Goal: Task Accomplishment & Management: Use online tool/utility

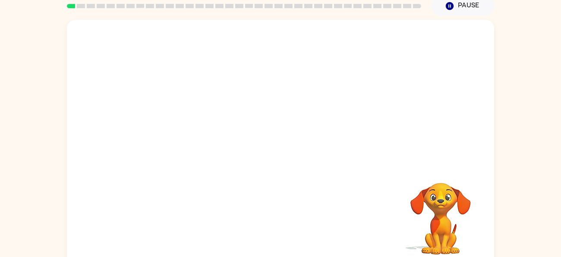
scroll to position [47, 0]
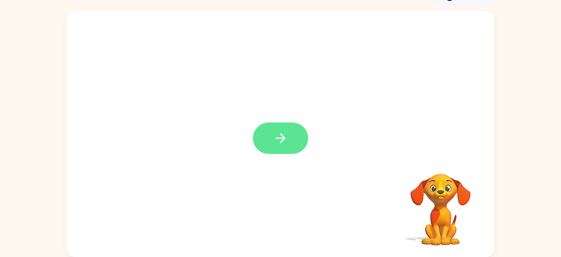
click at [274, 144] on icon "button" at bounding box center [280, 138] width 15 height 15
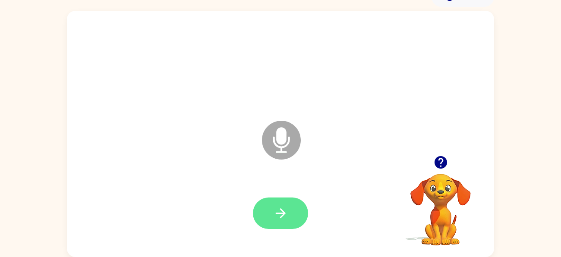
click at [280, 202] on button "button" at bounding box center [280, 214] width 55 height 32
click at [275, 202] on button "button" at bounding box center [280, 214] width 55 height 32
click at [285, 209] on icon "button" at bounding box center [280, 213] width 15 height 15
click at [273, 210] on icon "button" at bounding box center [280, 213] width 15 height 15
click at [274, 205] on button "button" at bounding box center [280, 214] width 55 height 32
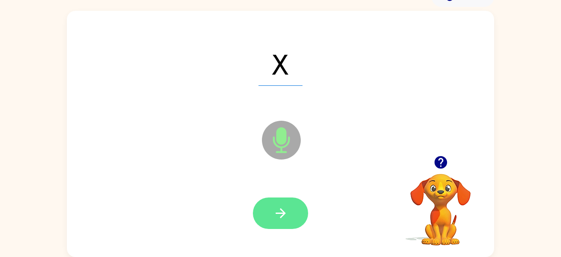
click at [266, 218] on button "button" at bounding box center [280, 214] width 55 height 32
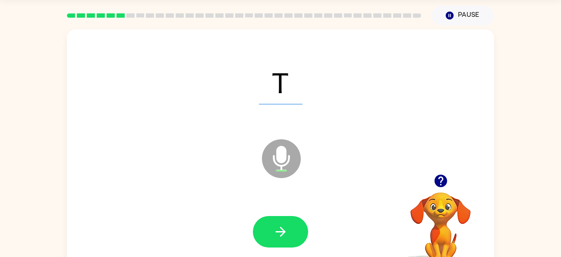
scroll to position [27, 0]
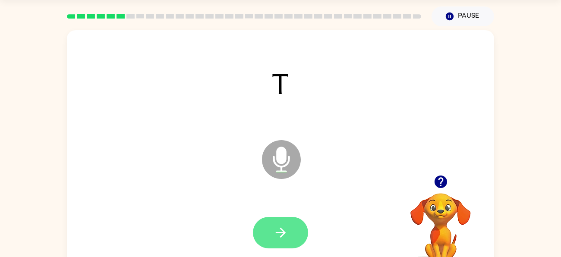
click at [275, 218] on button "button" at bounding box center [280, 233] width 55 height 32
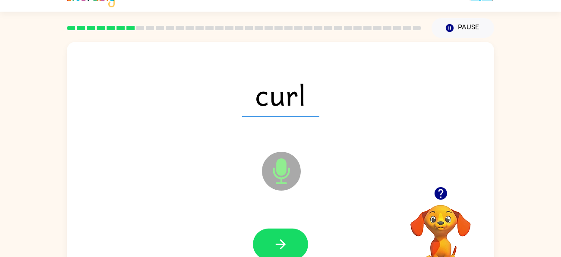
scroll to position [14, 0]
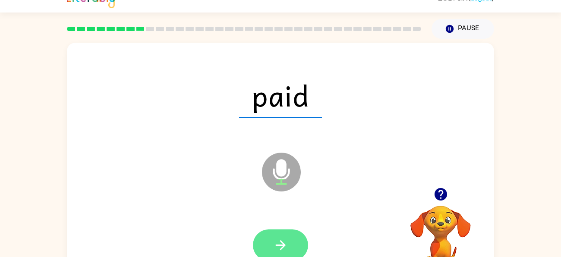
click at [287, 235] on button "button" at bounding box center [280, 246] width 55 height 32
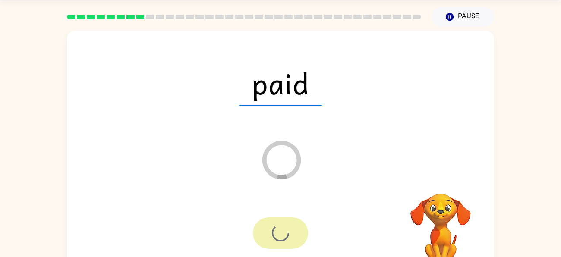
scroll to position [47, 0]
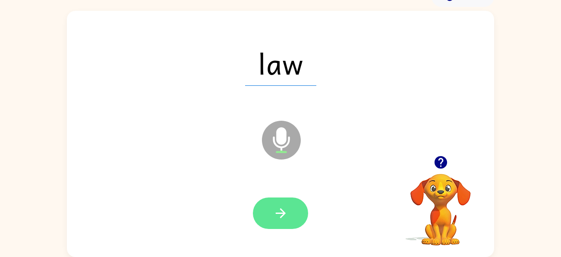
click at [284, 217] on icon "button" at bounding box center [280, 213] width 15 height 15
click at [283, 209] on icon "button" at bounding box center [280, 213] width 15 height 15
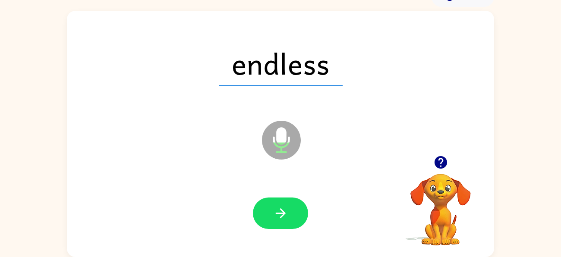
click at [282, 133] on icon "Microphone The Microphone is here when it is your turn to talk" at bounding box center [325, 151] width 130 height 65
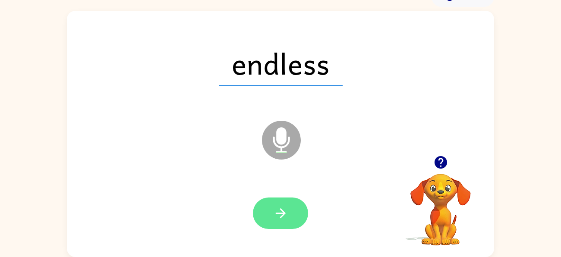
click at [278, 215] on icon "button" at bounding box center [280, 213] width 15 height 15
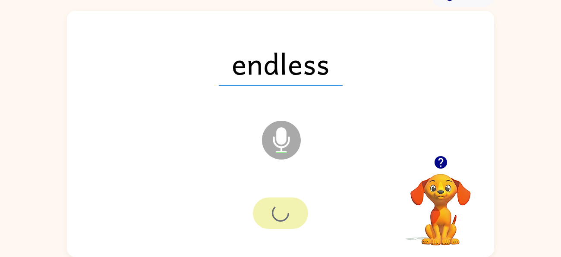
click at [273, 204] on div at bounding box center [280, 214] width 55 height 32
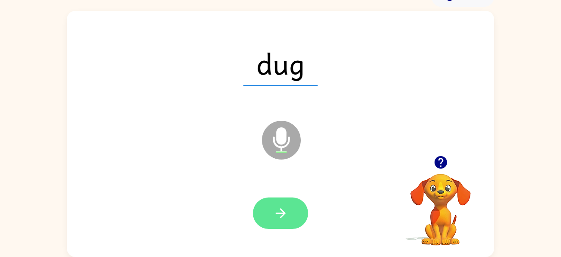
click at [279, 212] on icon "button" at bounding box center [280, 213] width 15 height 15
click at [274, 213] on icon "button" at bounding box center [280, 213] width 15 height 15
click at [280, 207] on icon "button" at bounding box center [280, 213] width 15 height 15
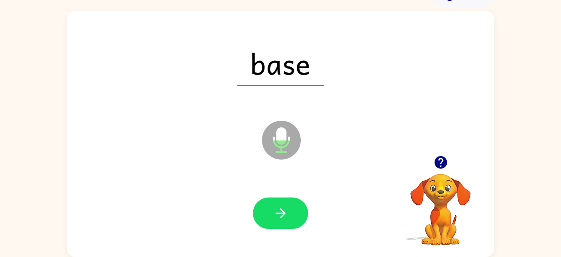
scroll to position [45, 0]
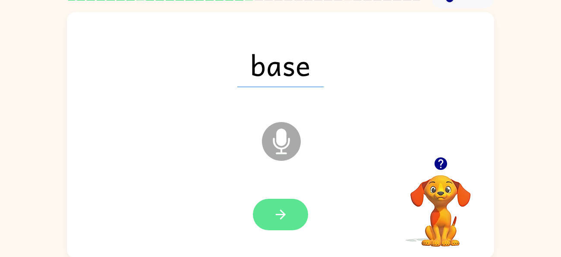
click at [277, 201] on button "button" at bounding box center [280, 215] width 55 height 32
click at [283, 227] on button "button" at bounding box center [280, 215] width 55 height 32
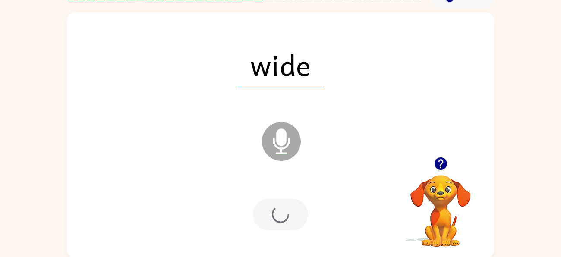
click at [271, 221] on div at bounding box center [280, 215] width 55 height 32
click at [264, 224] on div at bounding box center [280, 215] width 55 height 32
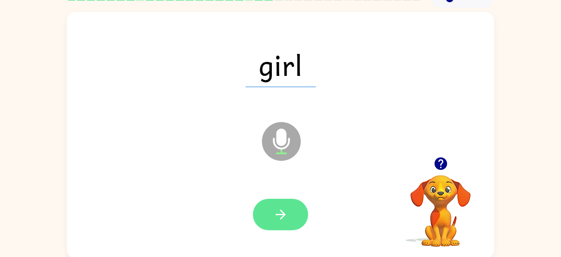
click at [271, 221] on button "button" at bounding box center [280, 215] width 55 height 32
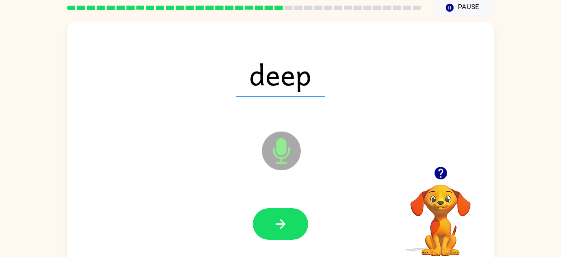
scroll to position [33, 0]
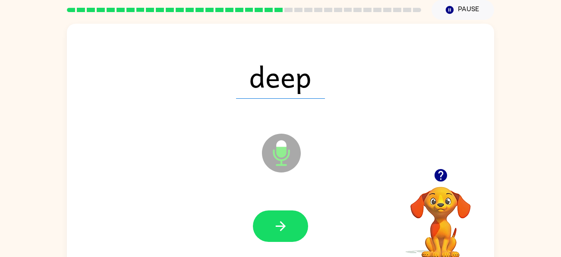
click at [280, 93] on span "deep" at bounding box center [280, 76] width 89 height 45
click at [282, 93] on span "deep" at bounding box center [280, 76] width 89 height 45
click at [300, 102] on div "deep" at bounding box center [281, 76] width 410 height 71
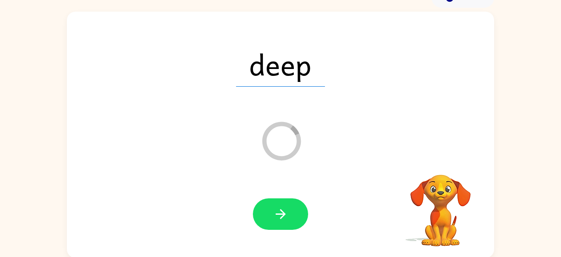
scroll to position [47, 0]
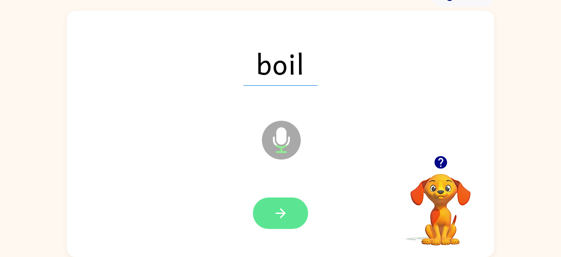
click at [281, 221] on button "button" at bounding box center [280, 214] width 55 height 32
click at [261, 207] on button "button" at bounding box center [280, 214] width 55 height 32
click at [271, 208] on button "button" at bounding box center [280, 214] width 55 height 32
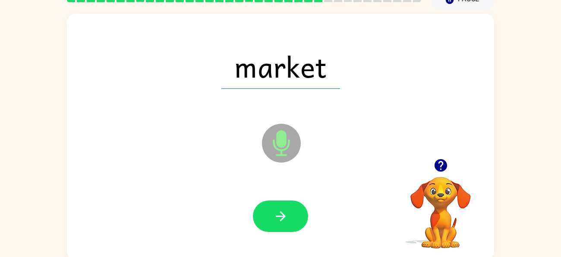
scroll to position [31, 0]
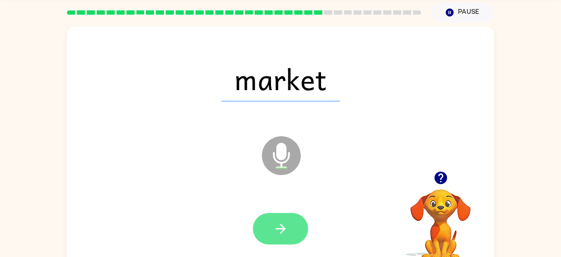
click at [257, 221] on button "button" at bounding box center [280, 229] width 55 height 32
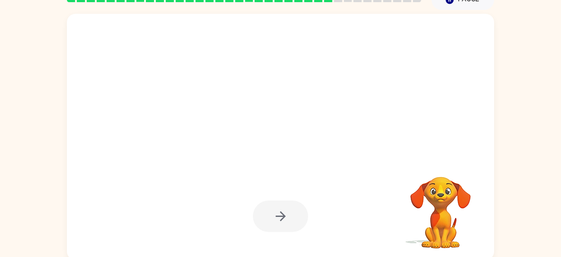
scroll to position [43, 0]
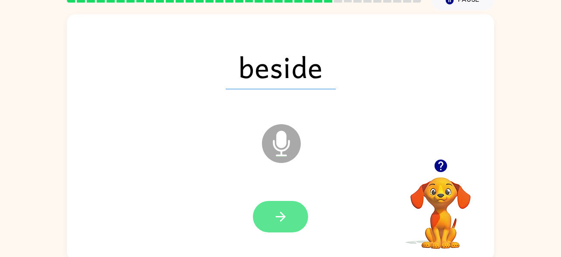
click at [277, 231] on button "button" at bounding box center [280, 217] width 55 height 32
click at [275, 210] on div at bounding box center [280, 217] width 55 height 32
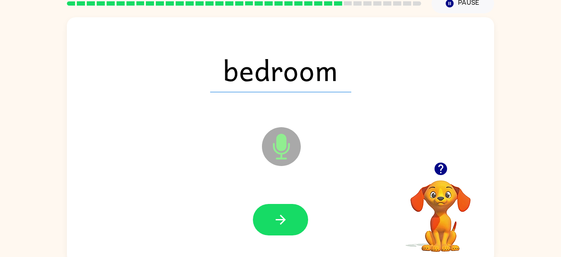
scroll to position [47, 0]
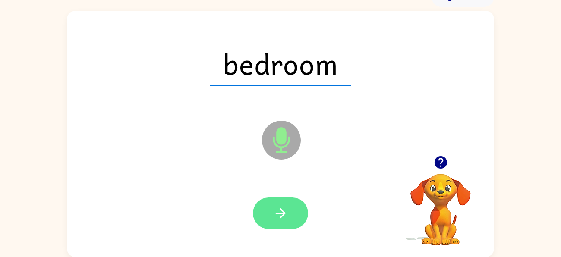
click at [280, 213] on icon "button" at bounding box center [280, 214] width 10 height 10
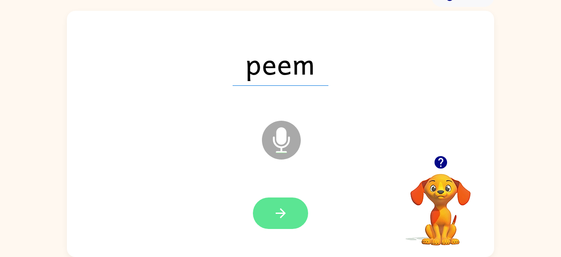
click at [284, 207] on icon "button" at bounding box center [280, 213] width 15 height 15
click at [273, 212] on icon "button" at bounding box center [280, 213] width 15 height 15
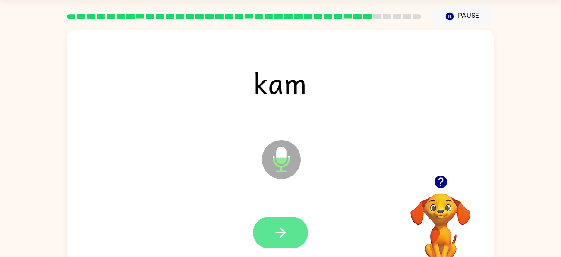
click at [272, 231] on button "button" at bounding box center [280, 233] width 55 height 32
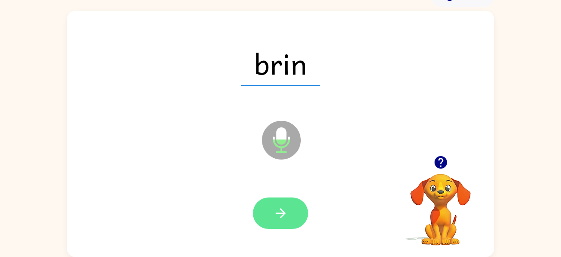
click at [284, 218] on icon "button" at bounding box center [280, 213] width 15 height 15
click at [272, 216] on button "button" at bounding box center [280, 214] width 55 height 32
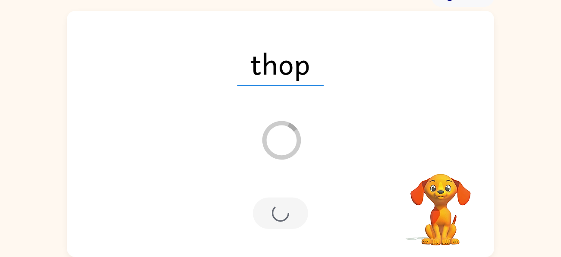
click at [278, 208] on div at bounding box center [280, 214] width 55 height 32
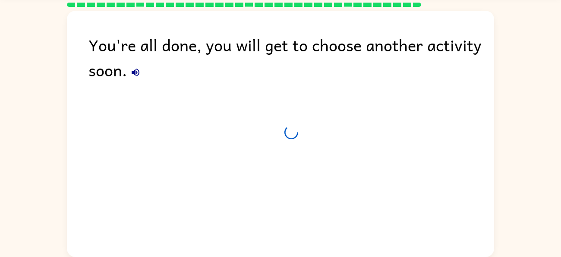
scroll to position [31, 0]
